Goal: Task Accomplishment & Management: Manage account settings

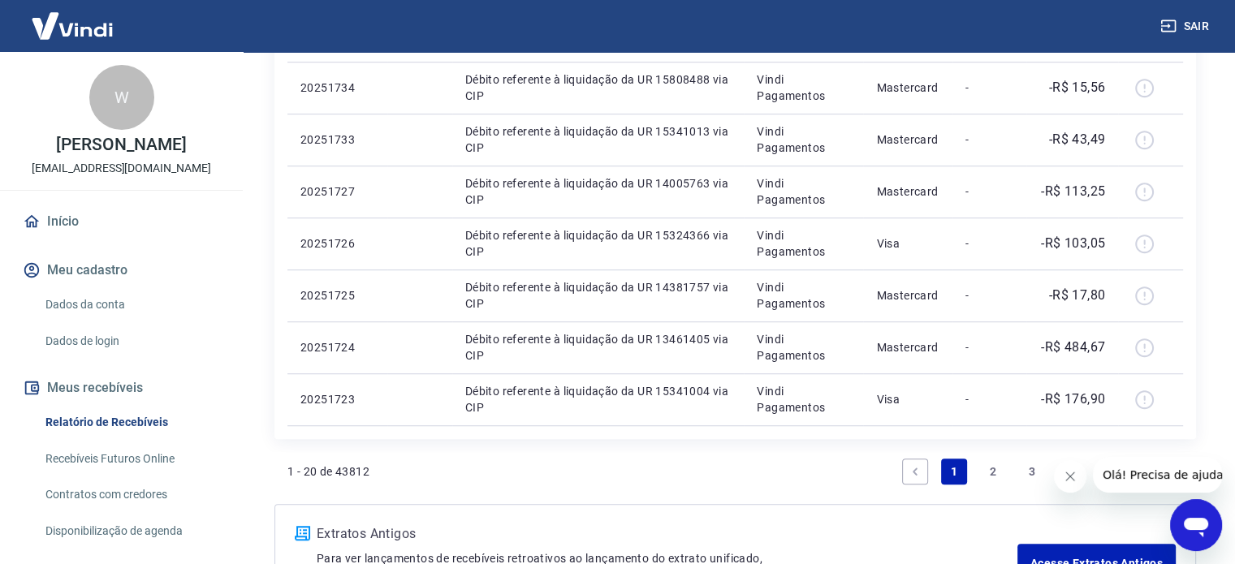
scroll to position [1176, 0]
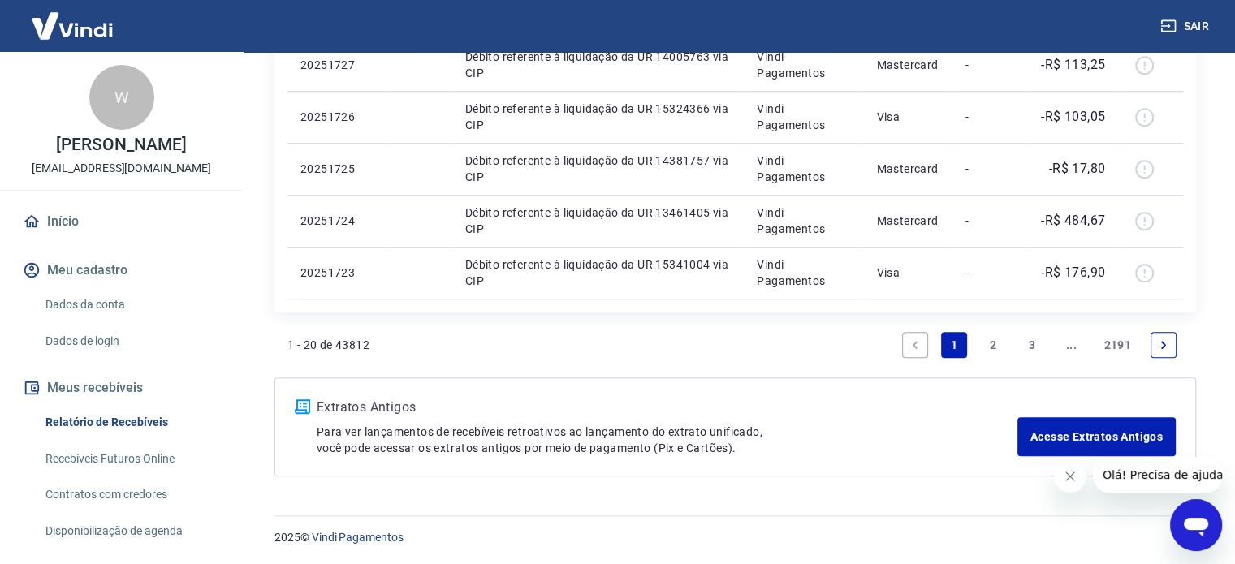
click at [1037, 349] on link "3" at bounding box center [1032, 345] width 26 height 26
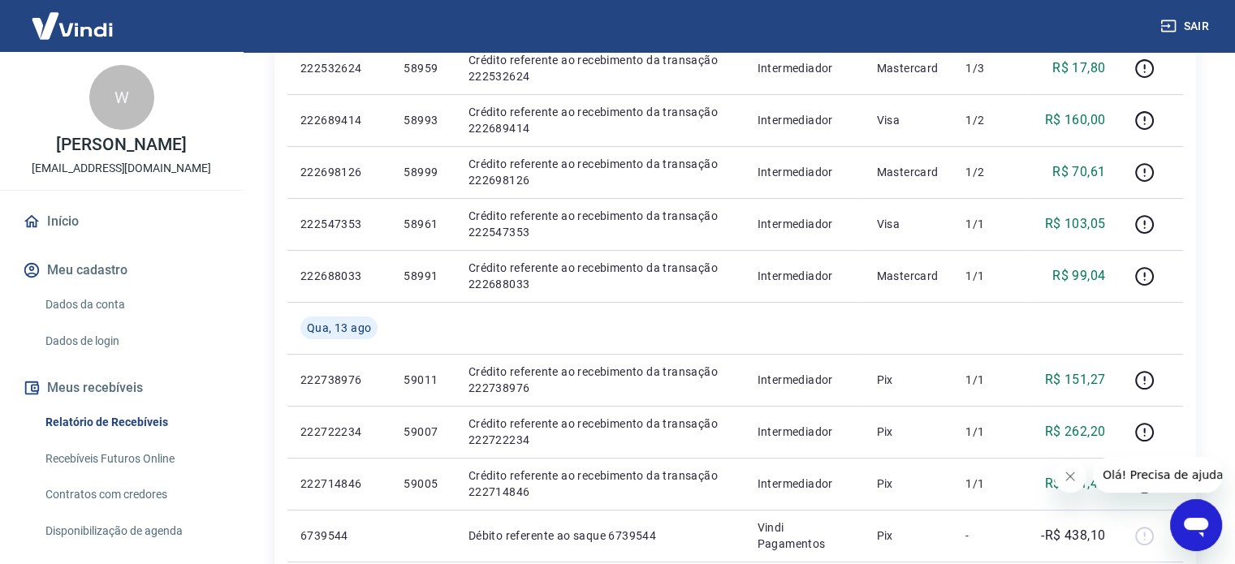
scroll to position [399, 0]
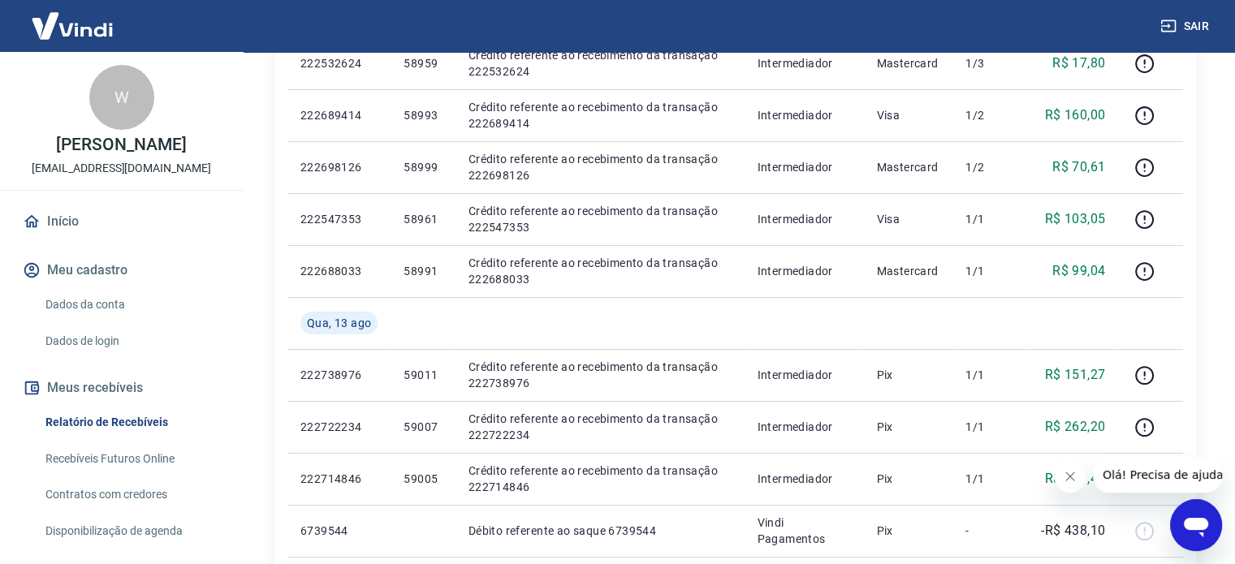
click at [1066, 480] on icon "Fechar mensagem da empresa" at bounding box center [1070, 476] width 8 height 8
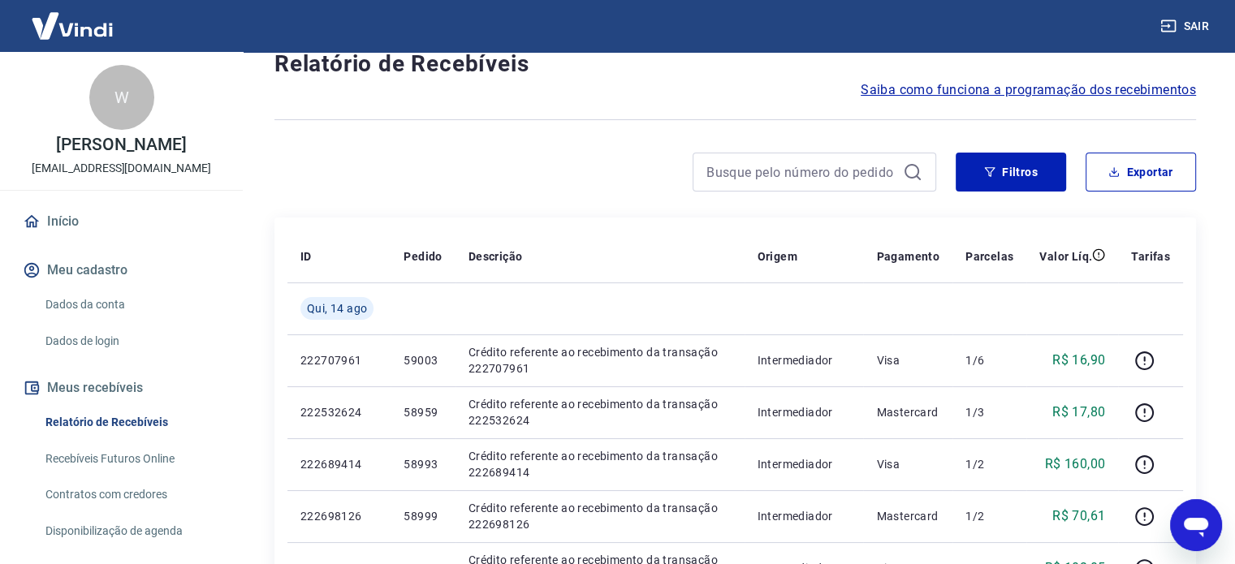
scroll to position [0, 0]
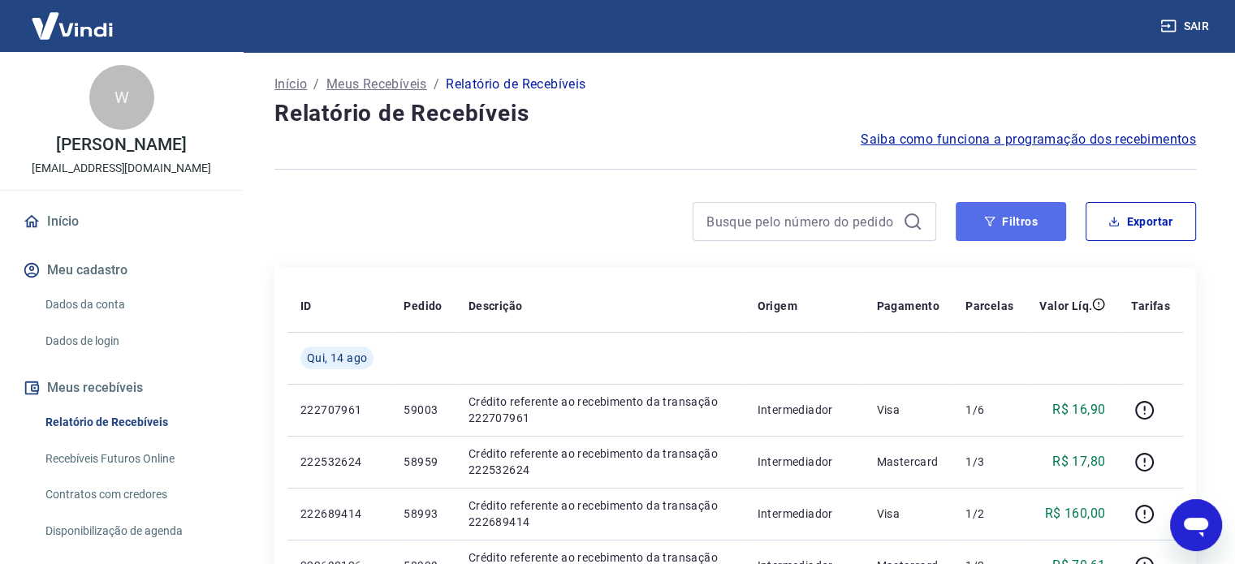
click at [1027, 214] on button "Filtros" at bounding box center [1010, 221] width 110 height 39
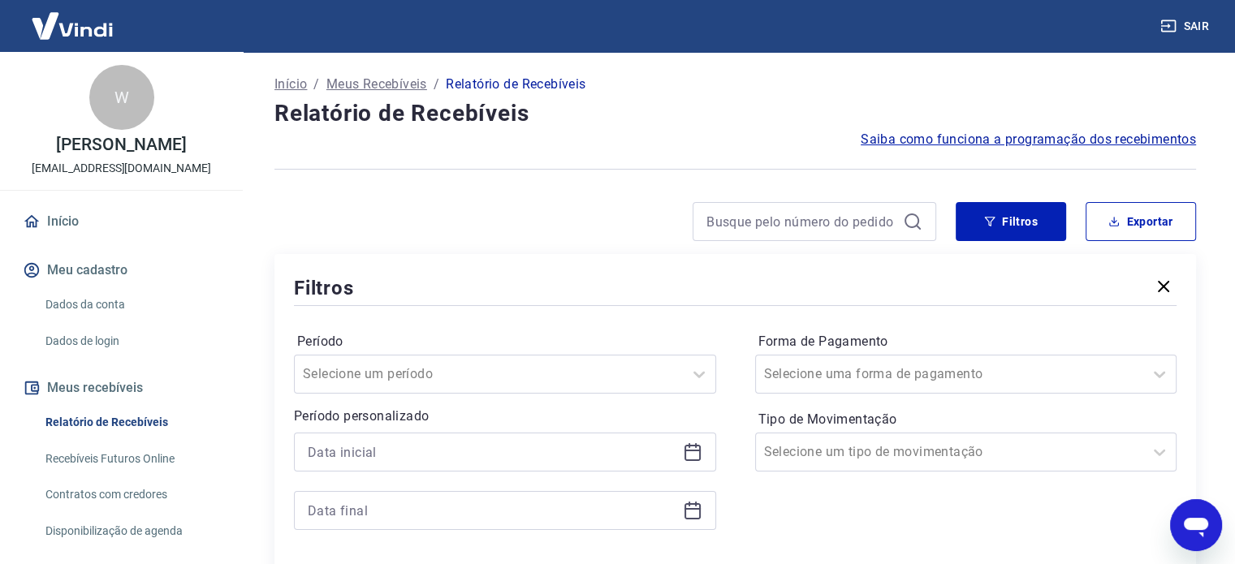
click at [692, 455] on icon at bounding box center [692, 451] width 19 height 19
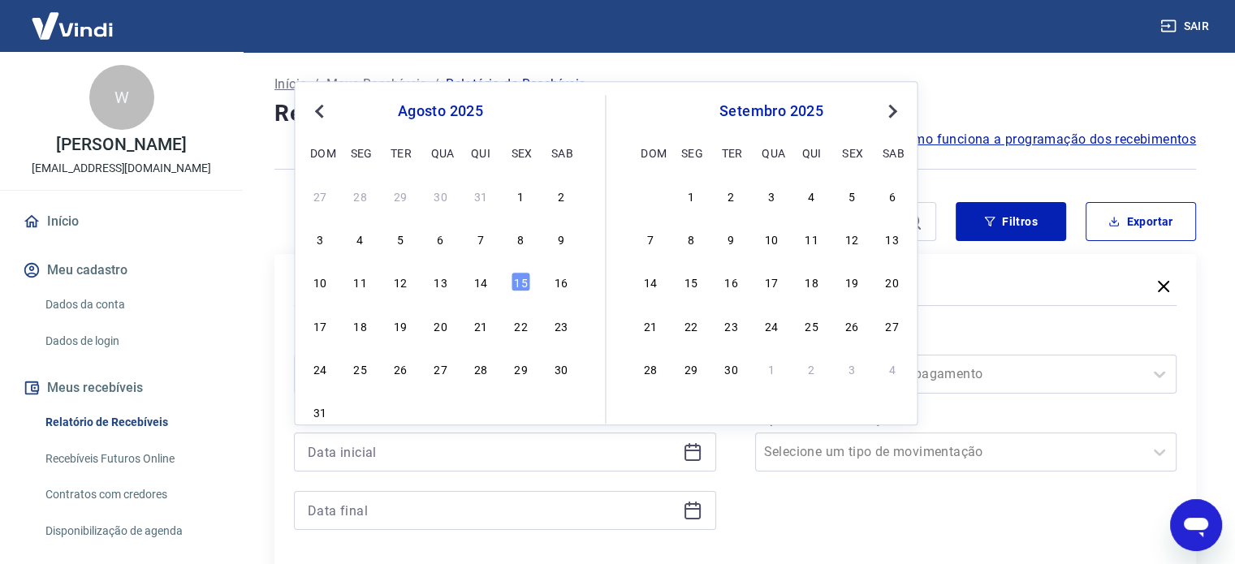
click at [311, 109] on button "Previous Month" at bounding box center [318, 110] width 19 height 19
click at [399, 283] on div "15" at bounding box center [399, 282] width 19 height 19
type input "[DATE]"
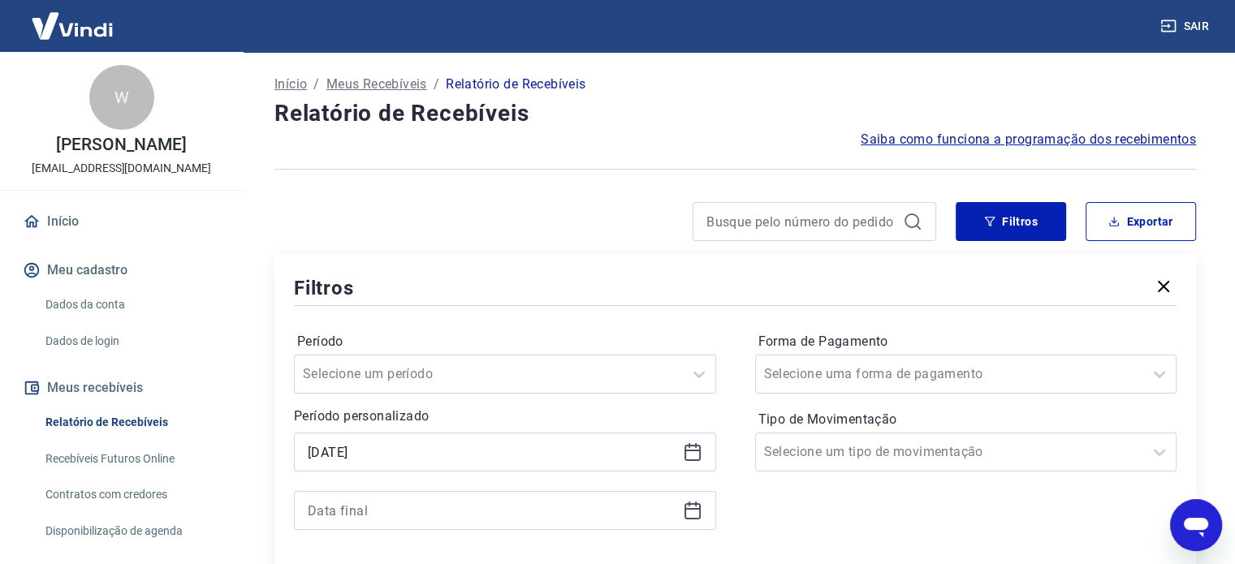
click at [685, 520] on icon at bounding box center [692, 510] width 19 height 19
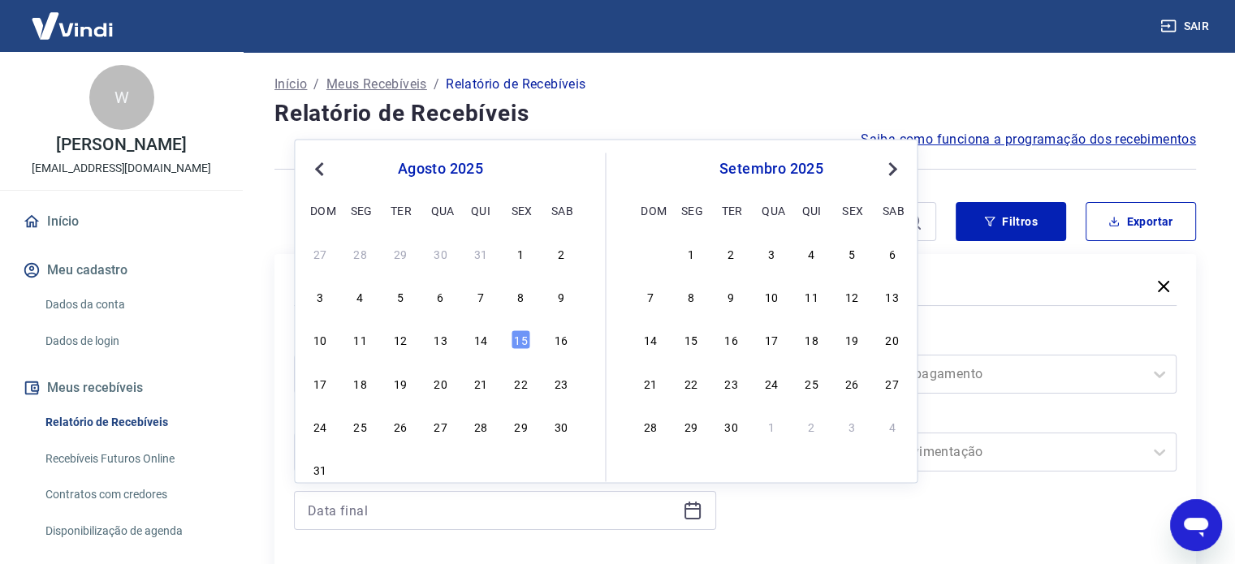
click at [321, 168] on span "Previous Month" at bounding box center [321, 168] width 0 height 19
click at [445, 434] on div "30" at bounding box center [439, 425] width 19 height 19
type input "[DATE]"
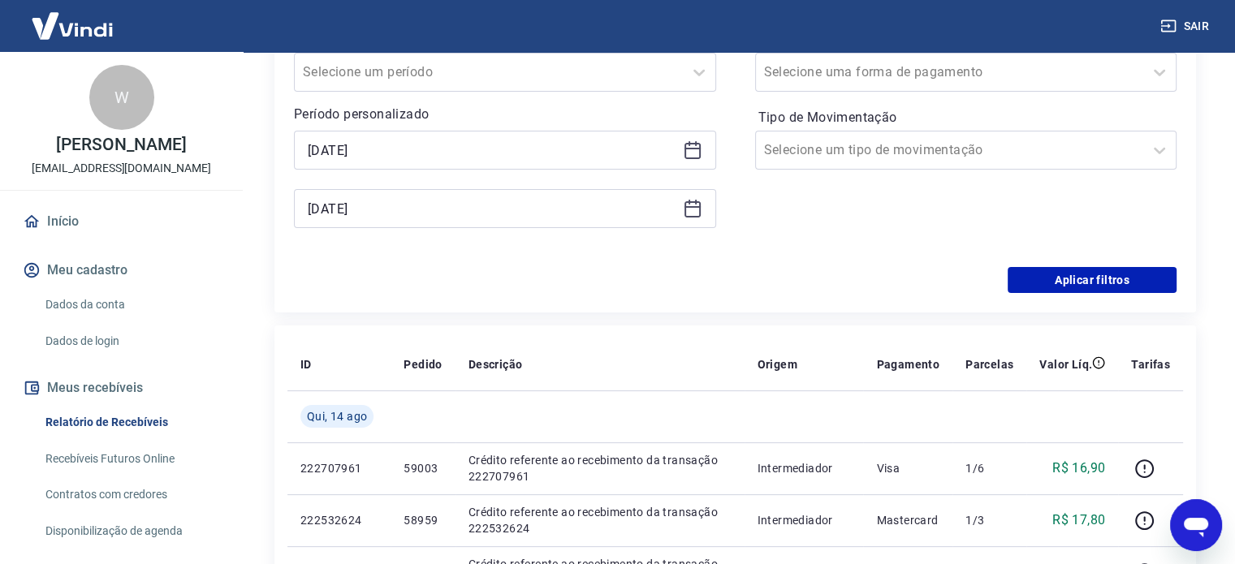
scroll to position [334, 0]
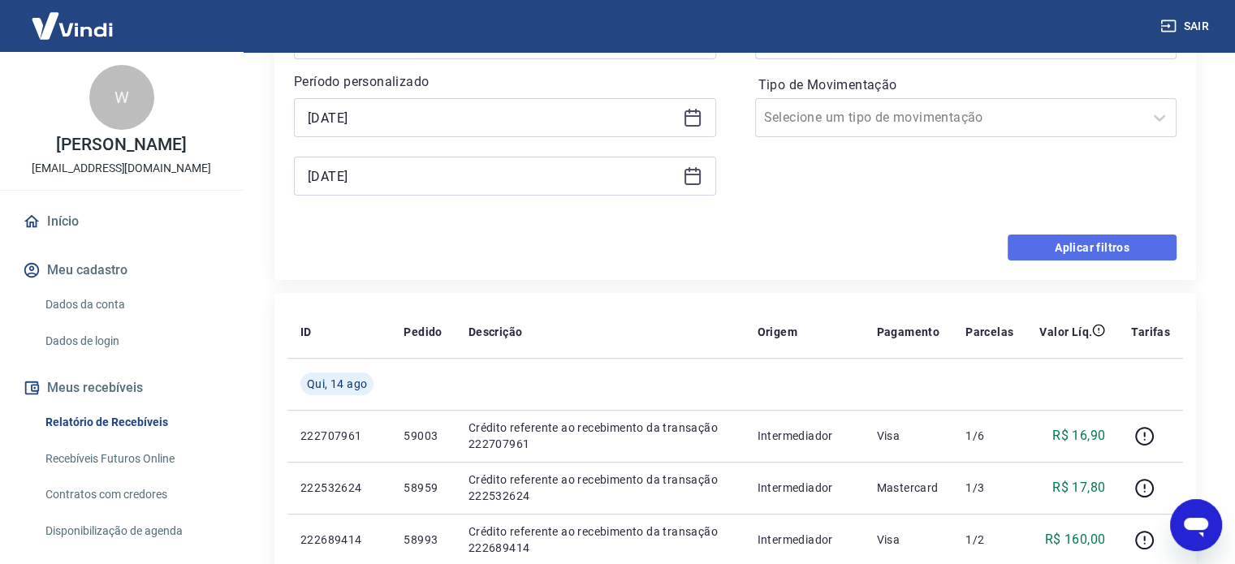
click at [1143, 244] on button "Aplicar filtros" at bounding box center [1091, 248] width 169 height 26
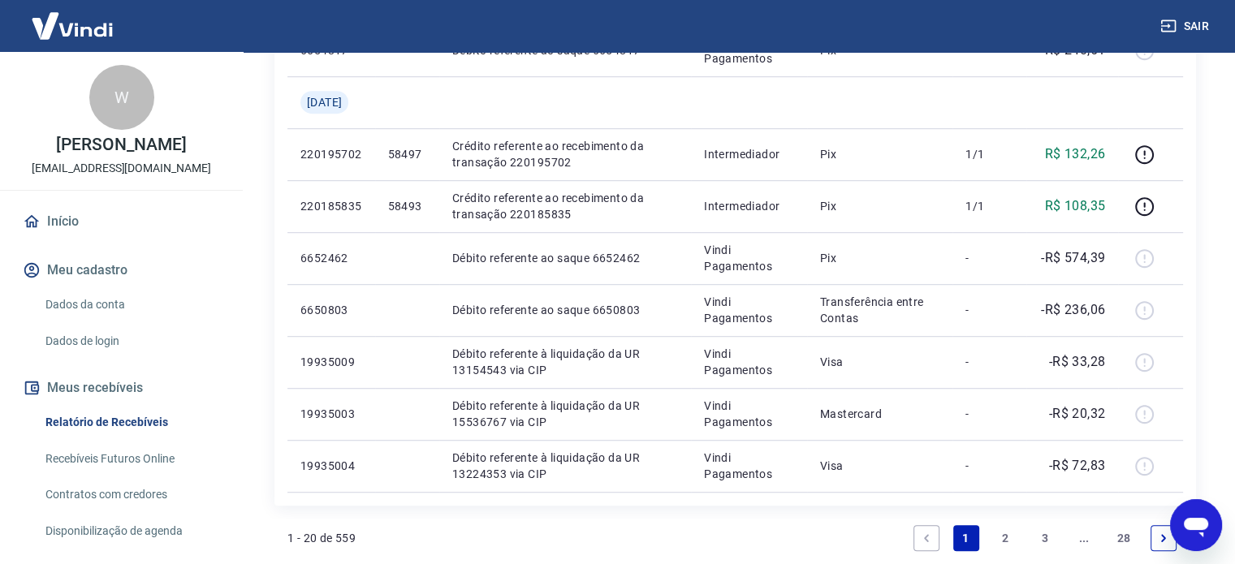
scroll to position [1228, 0]
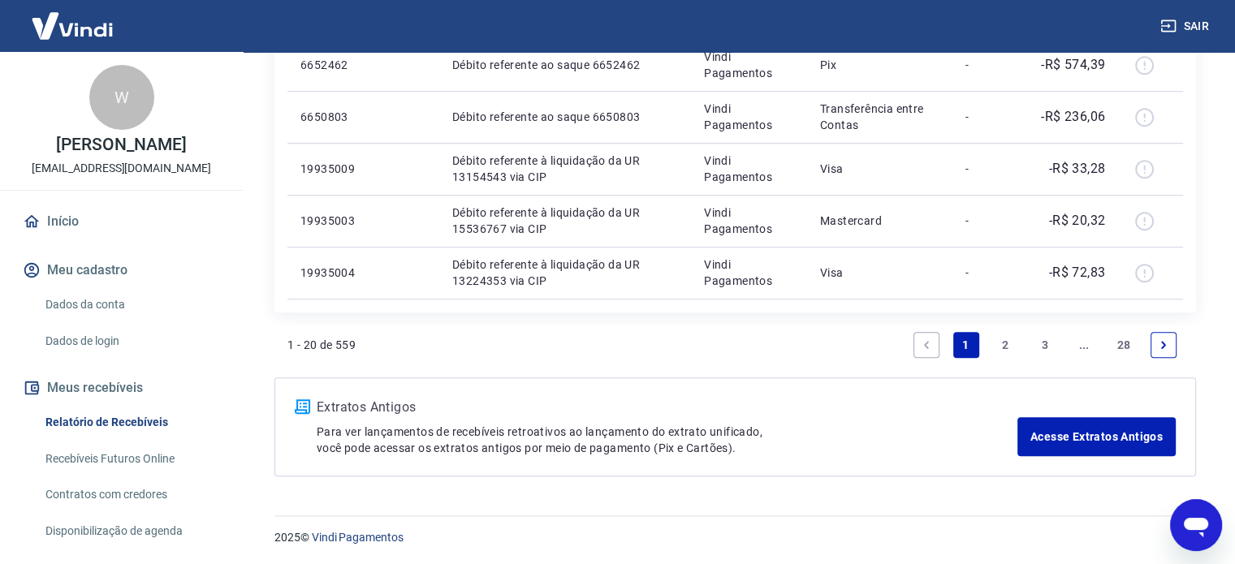
click at [1047, 345] on link "3" at bounding box center [1045, 345] width 26 height 26
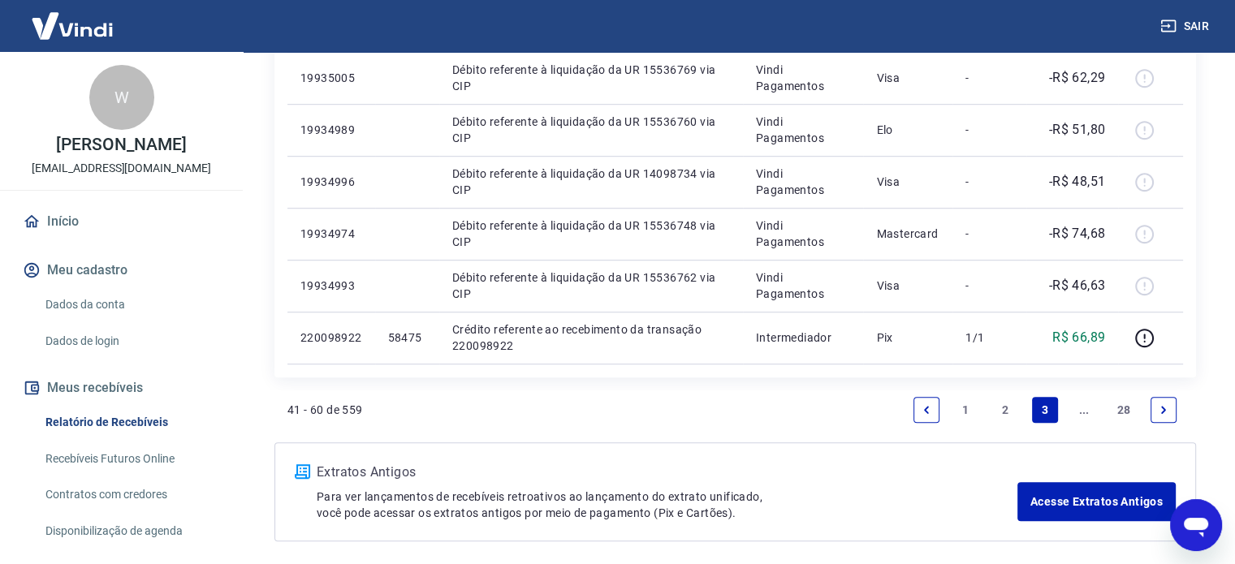
scroll to position [1124, 0]
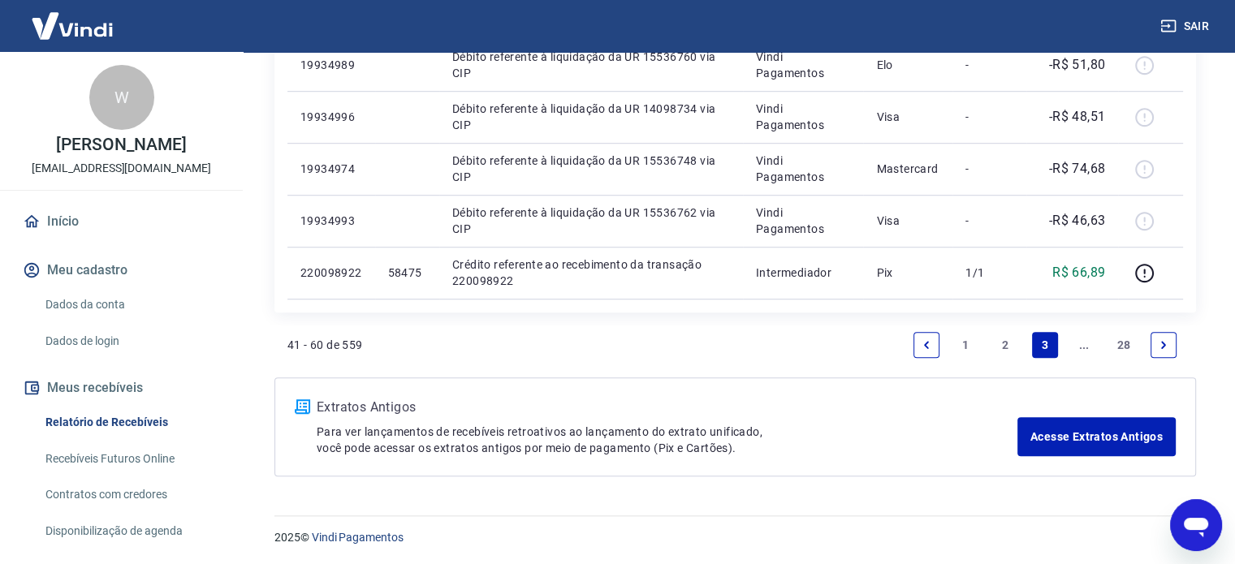
click at [1123, 341] on link "28" at bounding box center [1124, 345] width 27 height 26
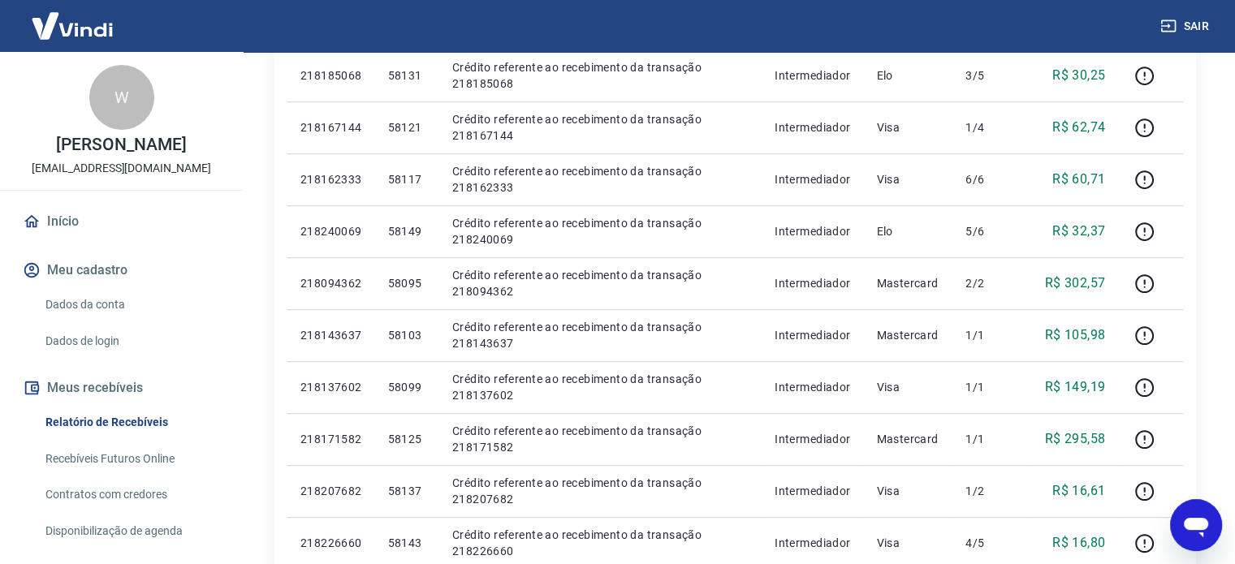
scroll to position [1036, 0]
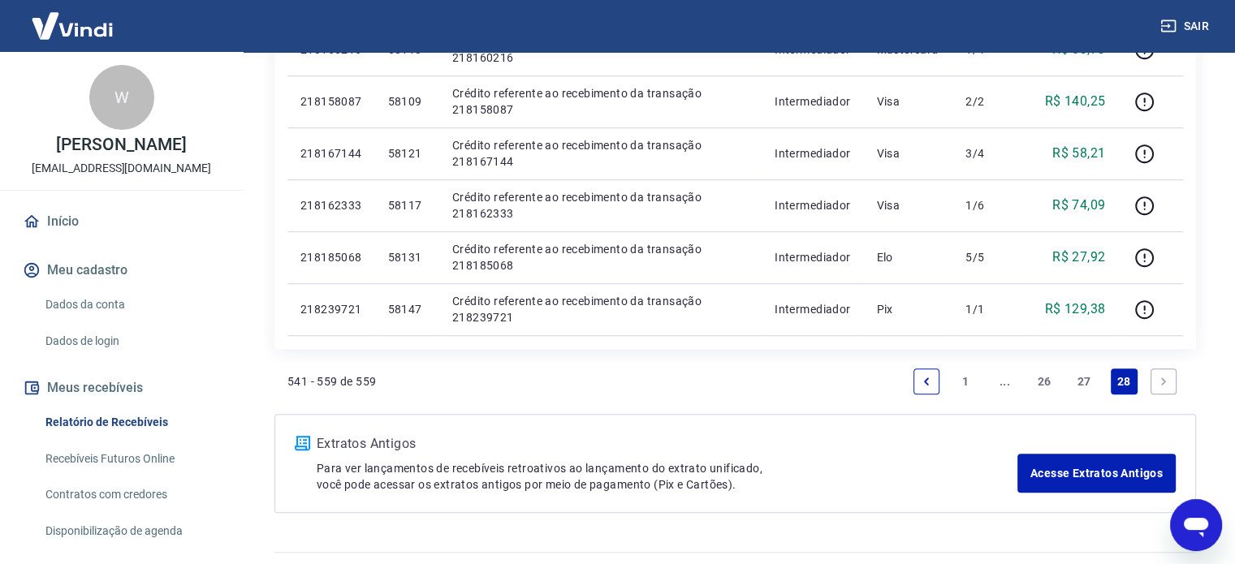
click at [1081, 375] on link "27" at bounding box center [1084, 382] width 27 height 26
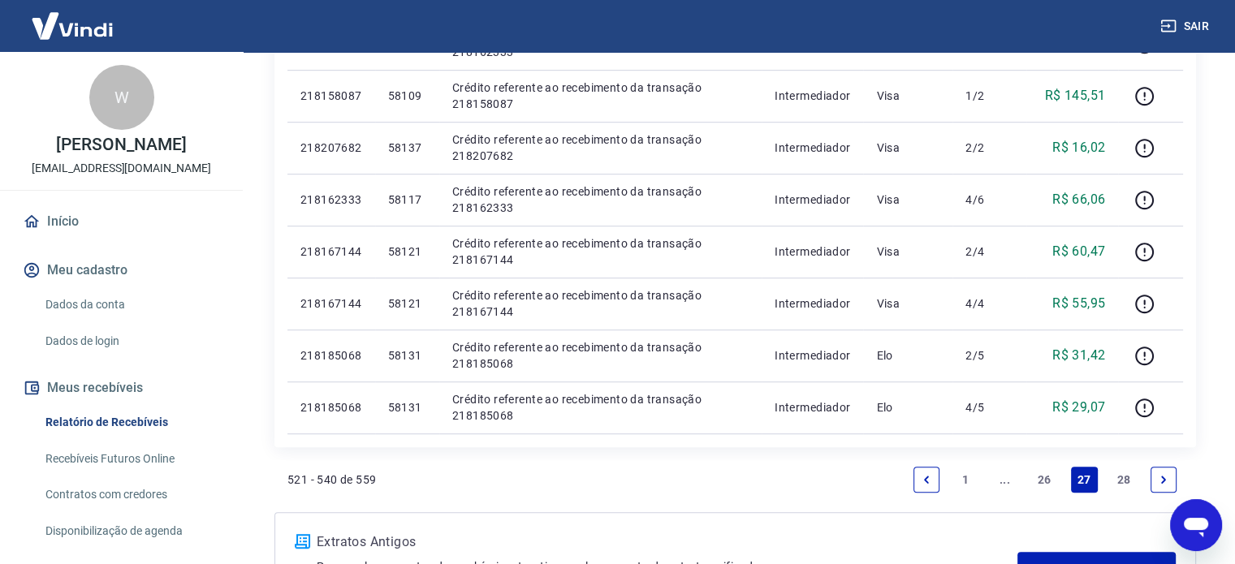
scroll to position [1008, 0]
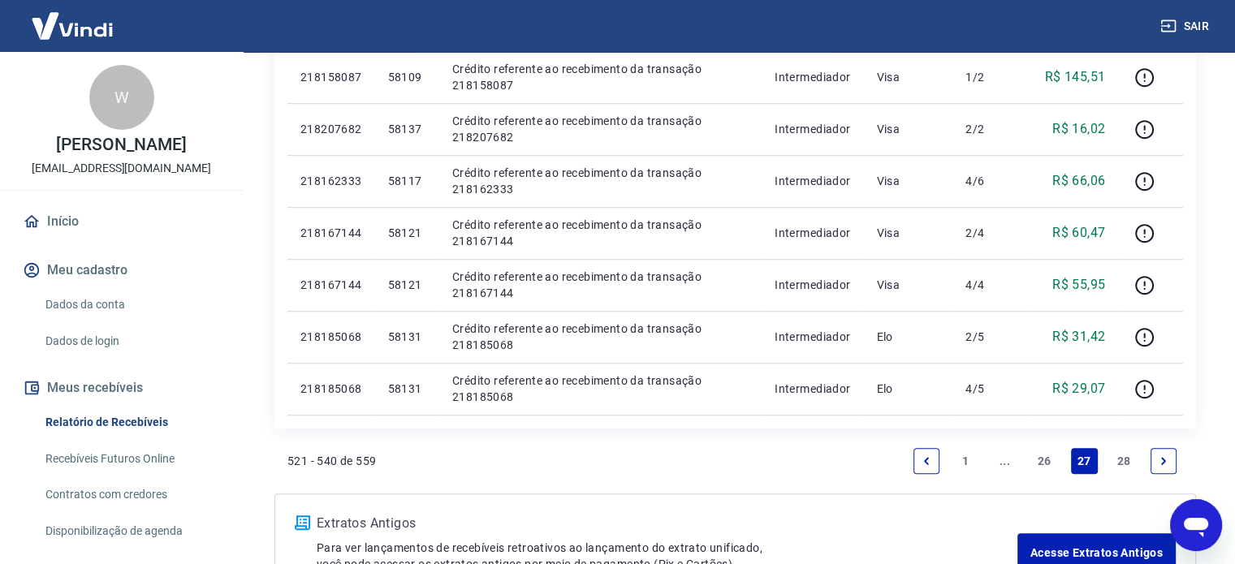
click at [1048, 467] on link "26" at bounding box center [1044, 461] width 27 height 26
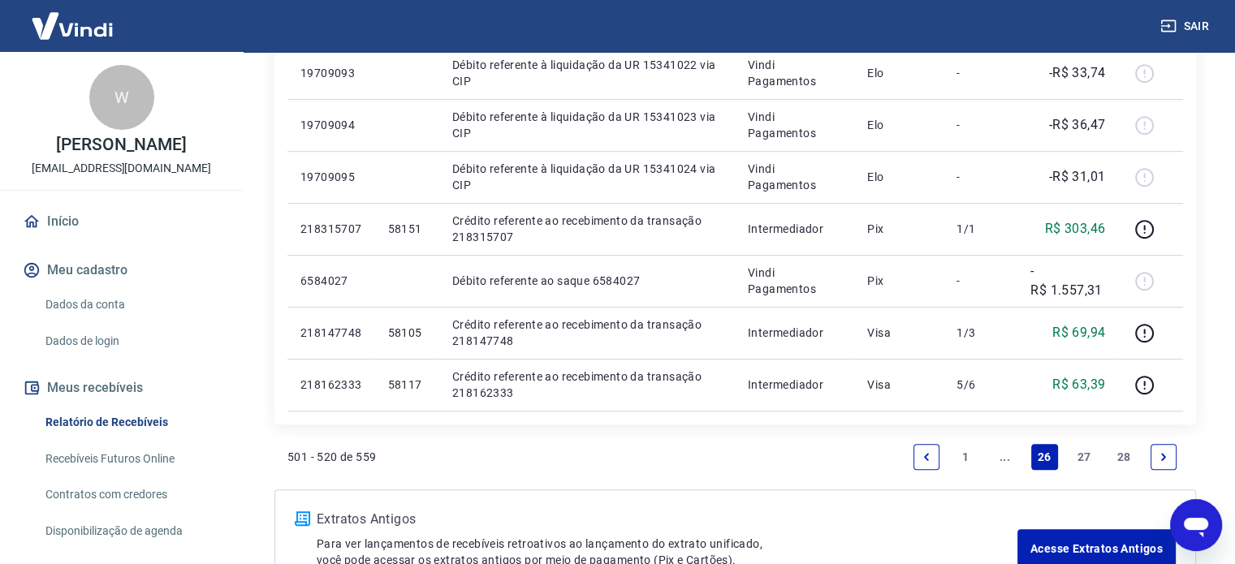
scroll to position [1018, 0]
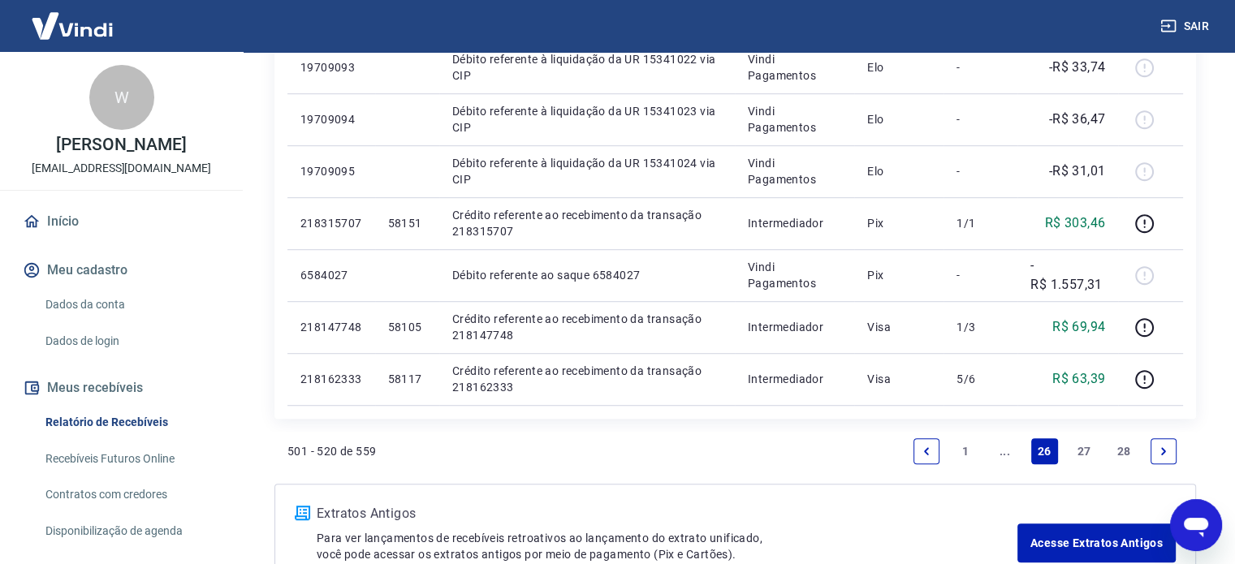
click at [1005, 452] on link "..." at bounding box center [1005, 451] width 26 height 26
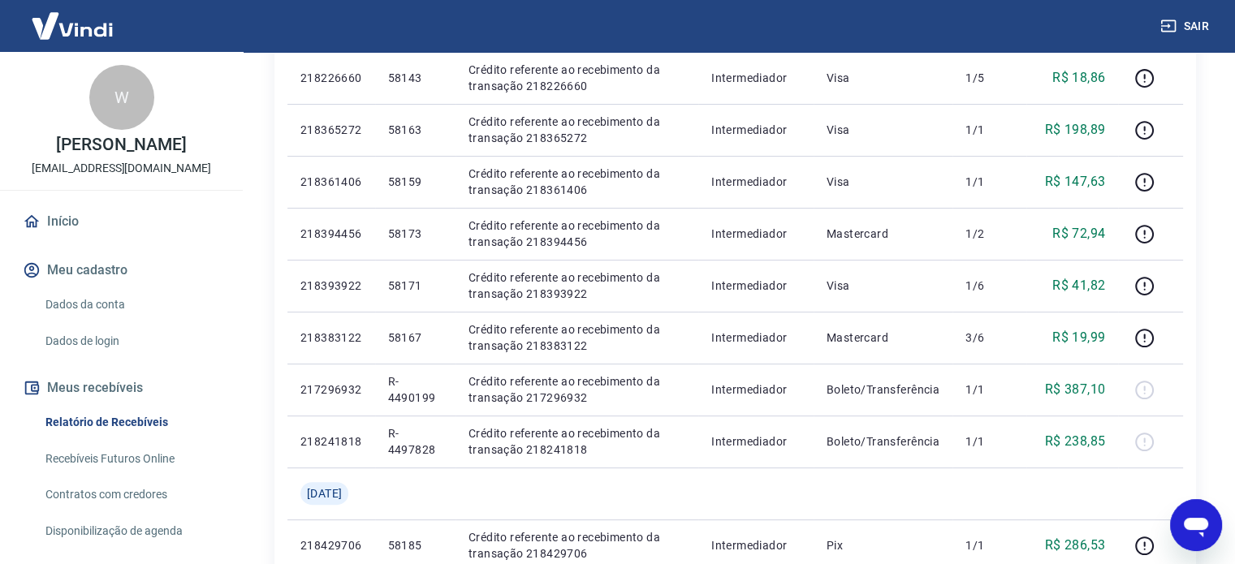
scroll to position [442, 0]
